Goal: Check status

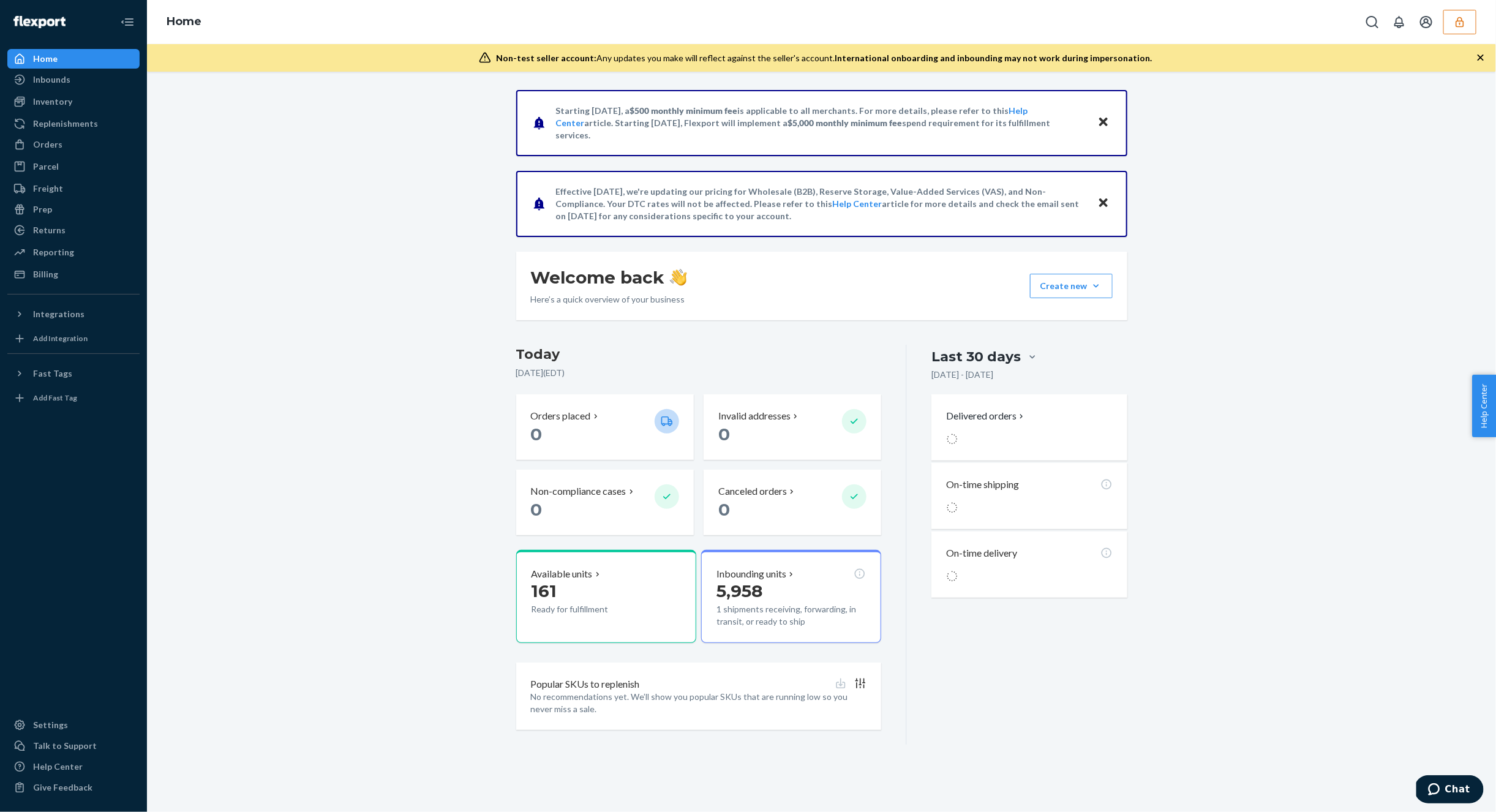
click at [1457, 33] on button "button" at bounding box center [1460, 22] width 33 height 24
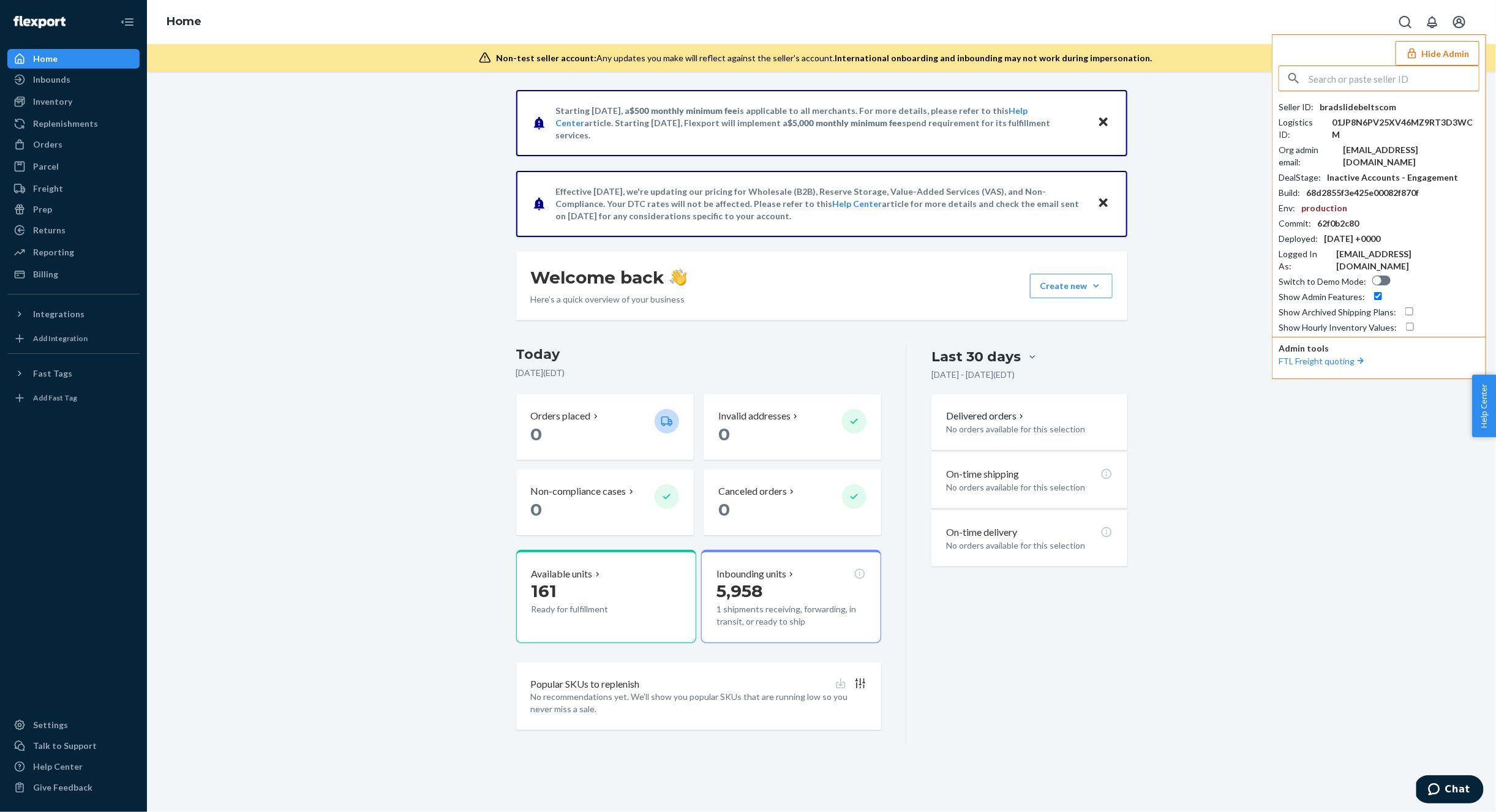
click at [1457, 33] on button "Open account menu" at bounding box center [1459, 22] width 24 height 24
click at [1348, 86] on input "text" at bounding box center [1394, 78] width 170 height 24
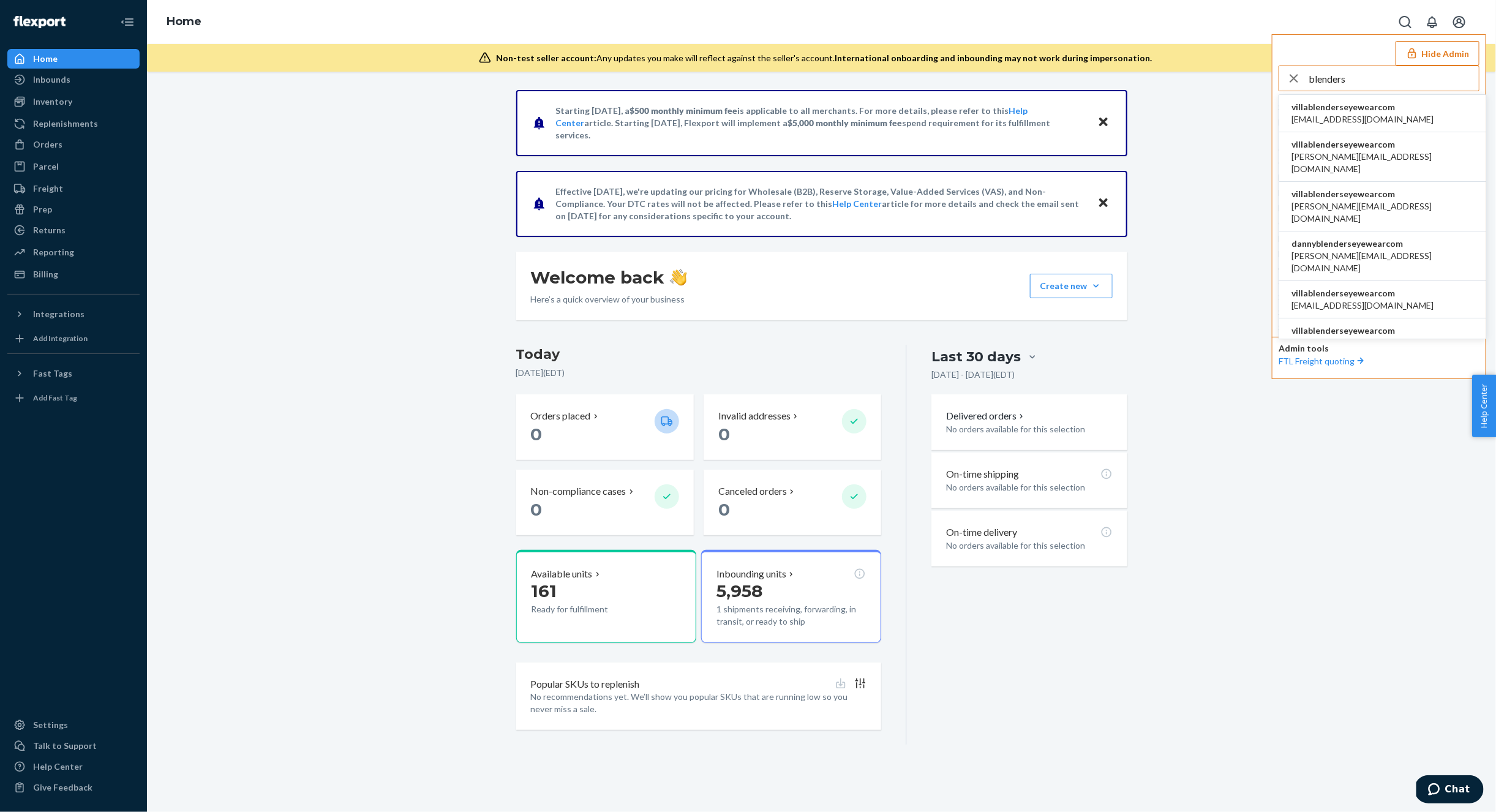
type input "blenders"
click at [1407, 150] on li "villablenderseyewearcom ashley@blenderseyewear.com" at bounding box center [1383, 157] width 207 height 50
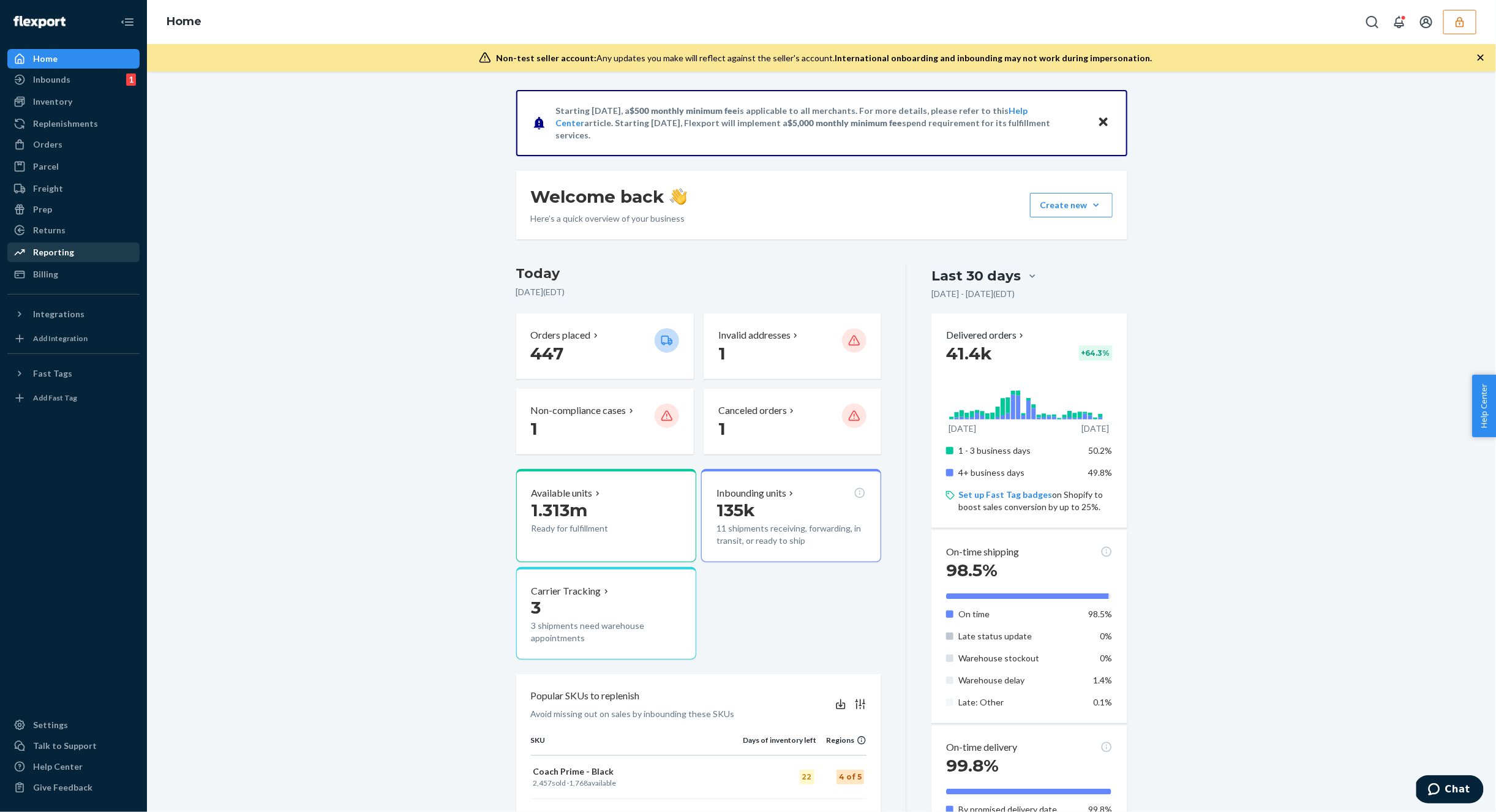
click at [85, 252] on div "Reporting" at bounding box center [73, 252] width 130 height 17
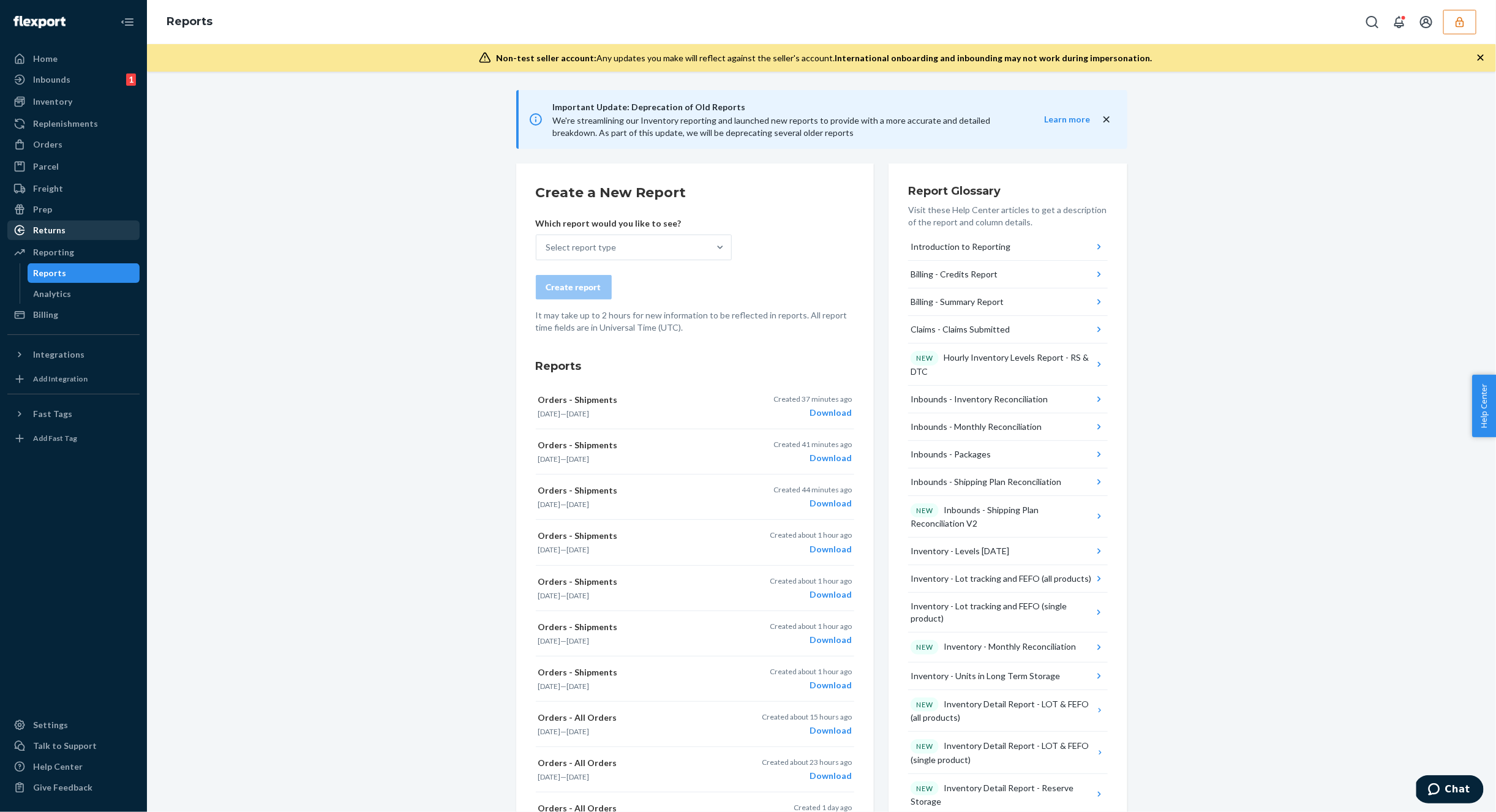
click at [48, 228] on div "Returns" at bounding box center [50, 230] width 33 height 12
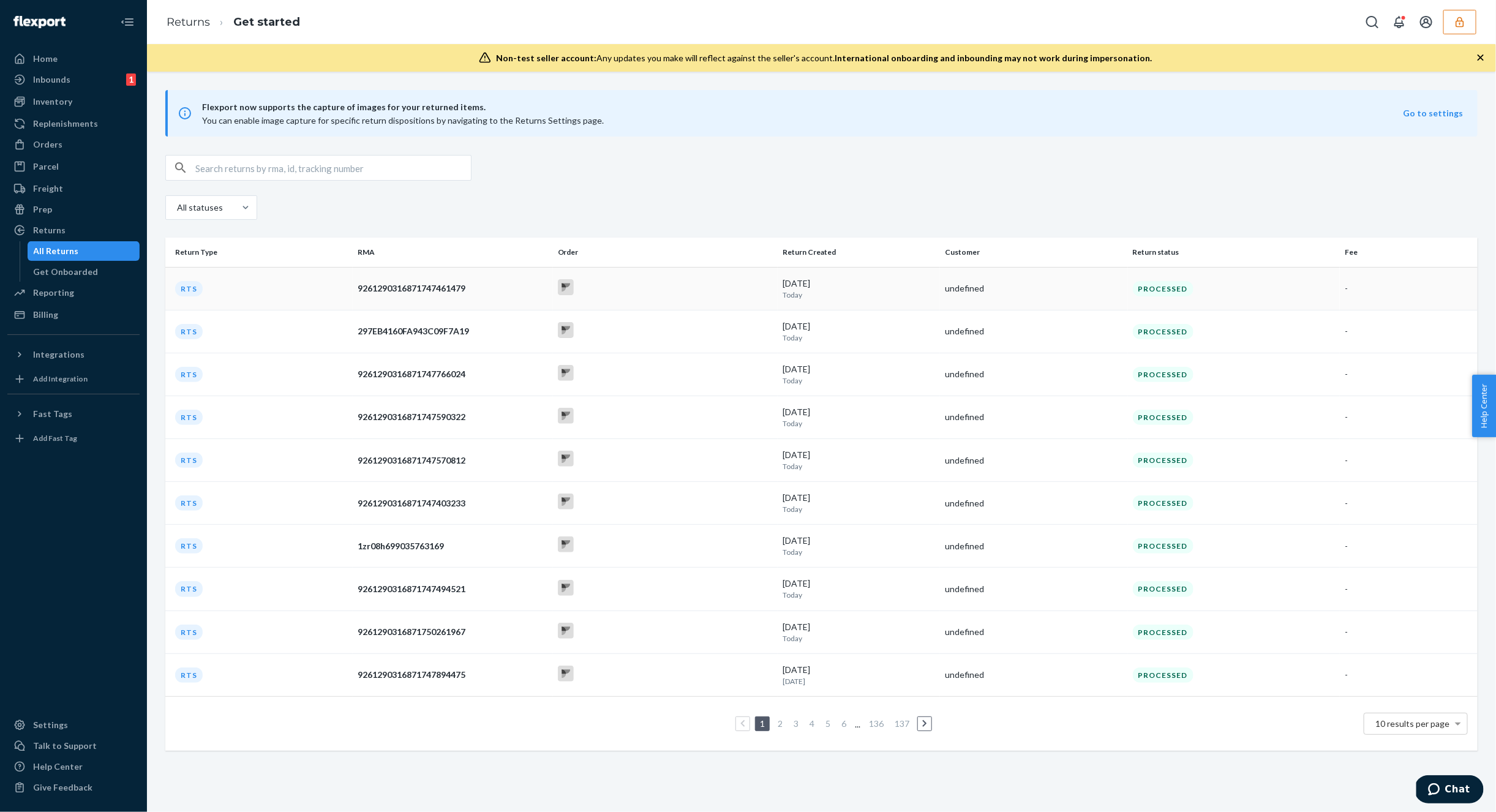
click at [308, 291] on td "RTS" at bounding box center [259, 288] width 188 height 43
